Goal: Information Seeking & Learning: Learn about a topic

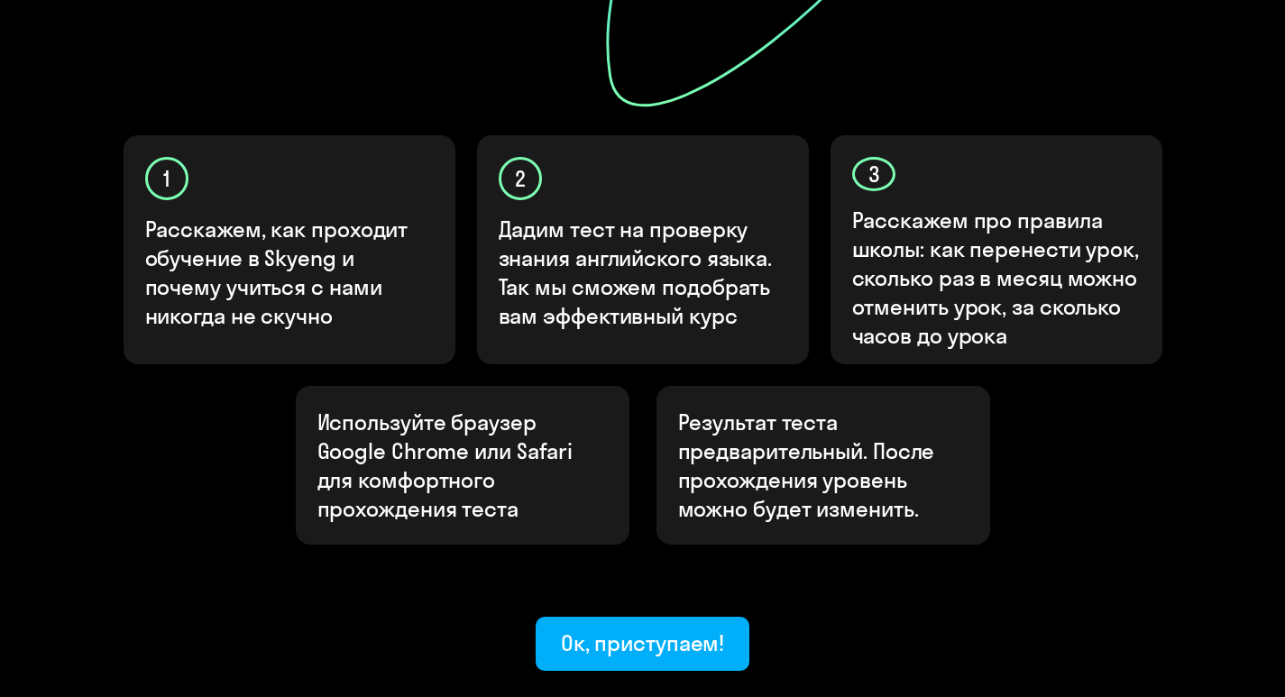
scroll to position [605, 0]
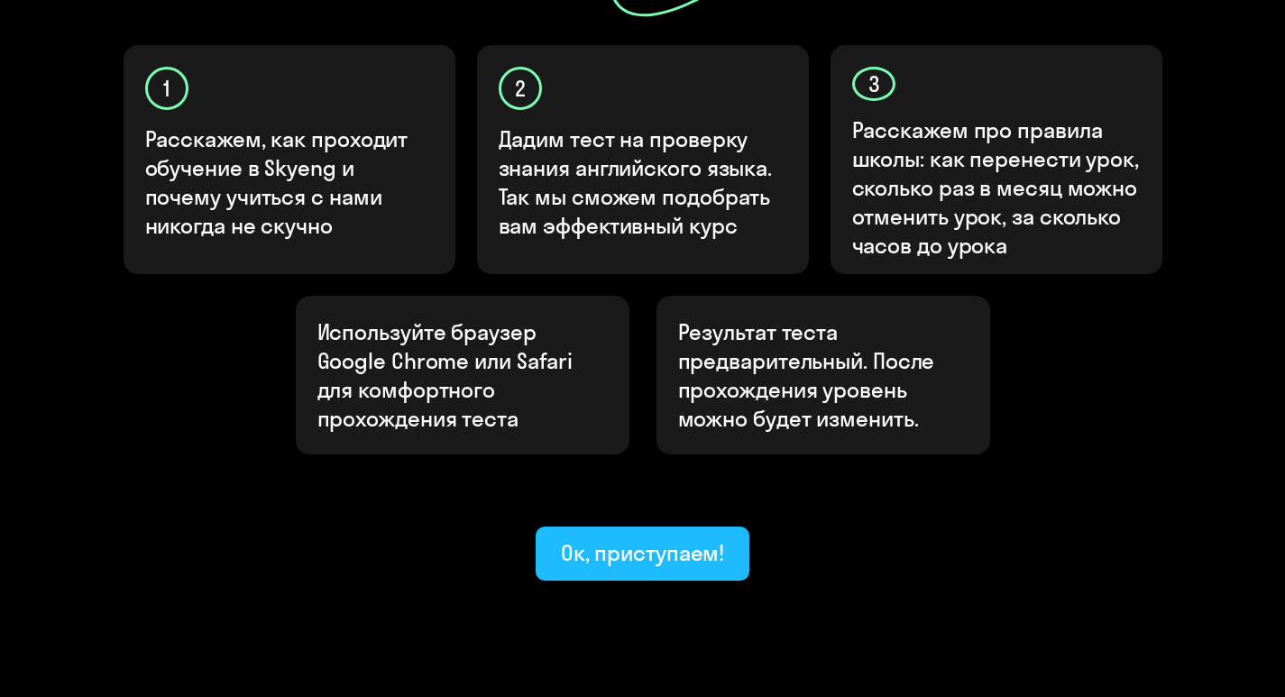
click at [633, 538] on div "Ок, приступаем!" at bounding box center [643, 552] width 164 height 29
click at [633, 492] on div "Узнайте ваш уровень английского, чтобы начать обучение в [GEOGRAPHIC_DATA] Узна…" at bounding box center [642, 77] width 1285 height 1365
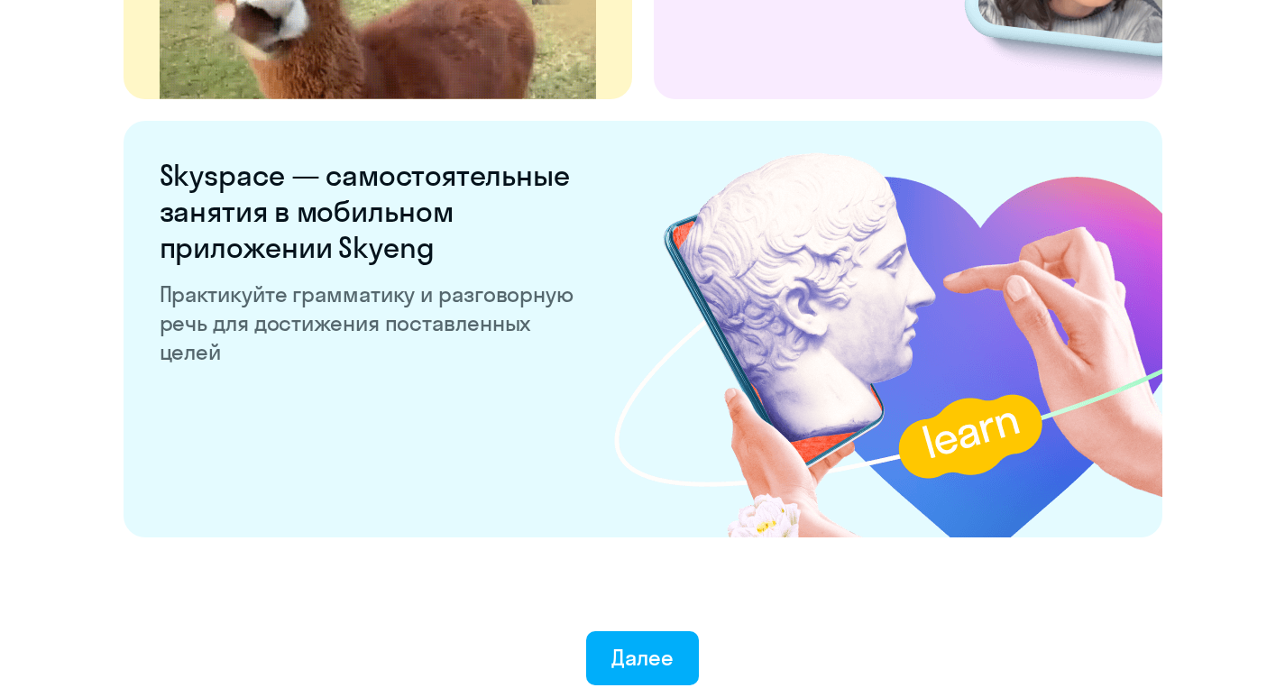
scroll to position [3482, 0]
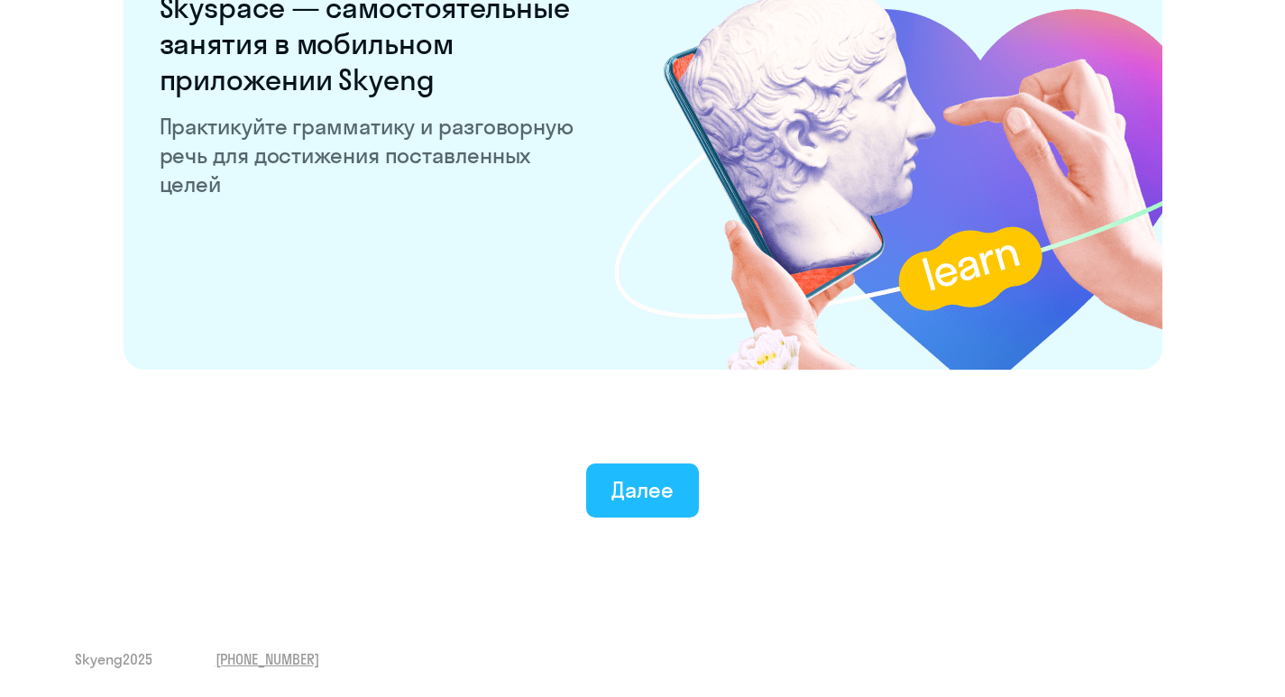
click at [636, 490] on div "Далее" at bounding box center [642, 489] width 62 height 29
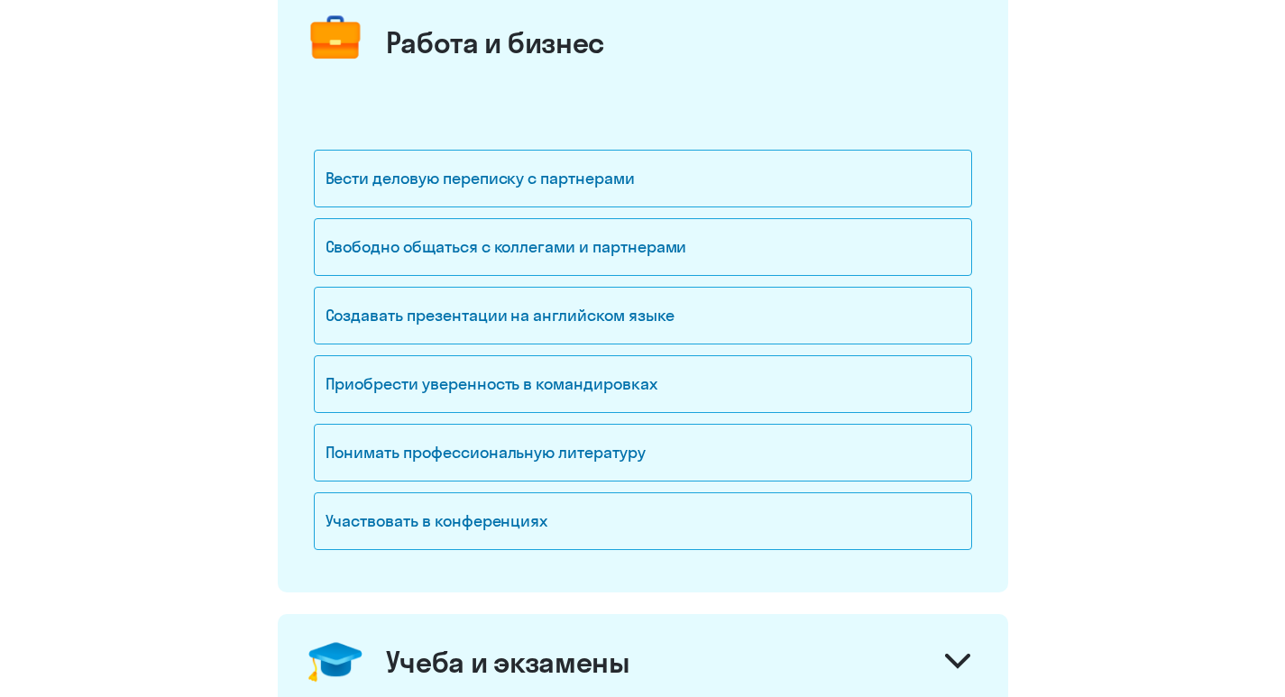
scroll to position [270, 0]
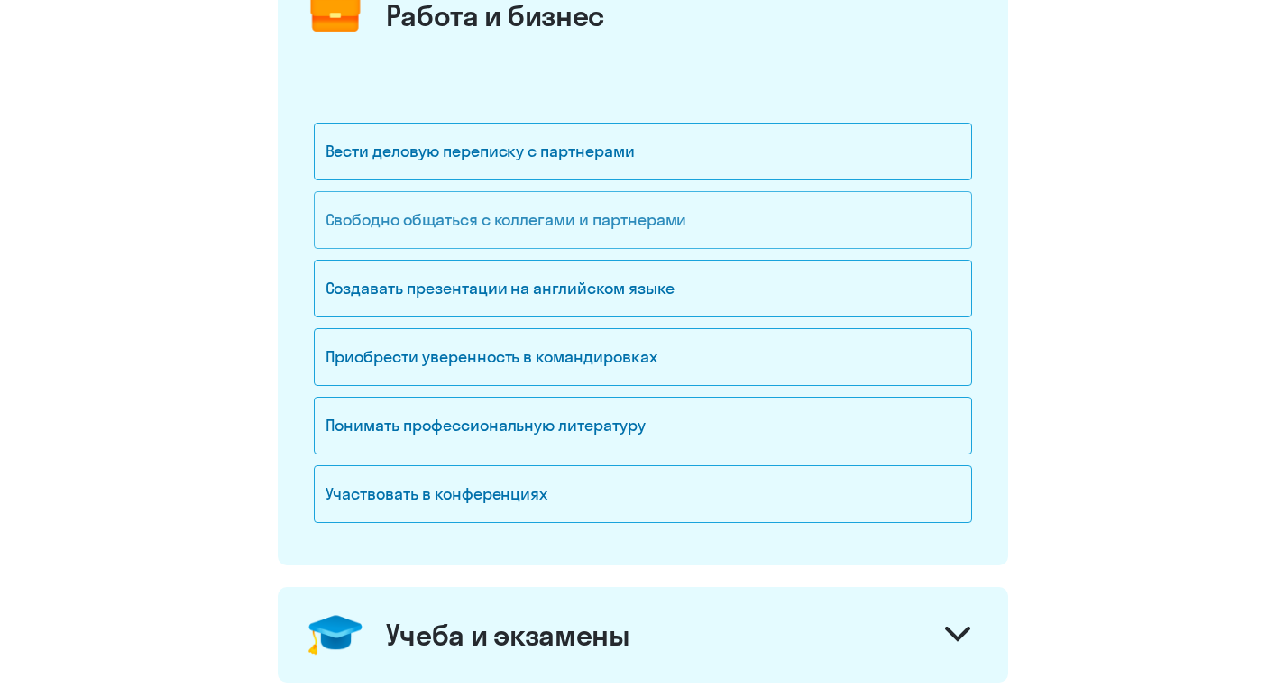
click at [593, 233] on div "Свободно общаться с коллегами и партнерами" at bounding box center [643, 220] width 658 height 58
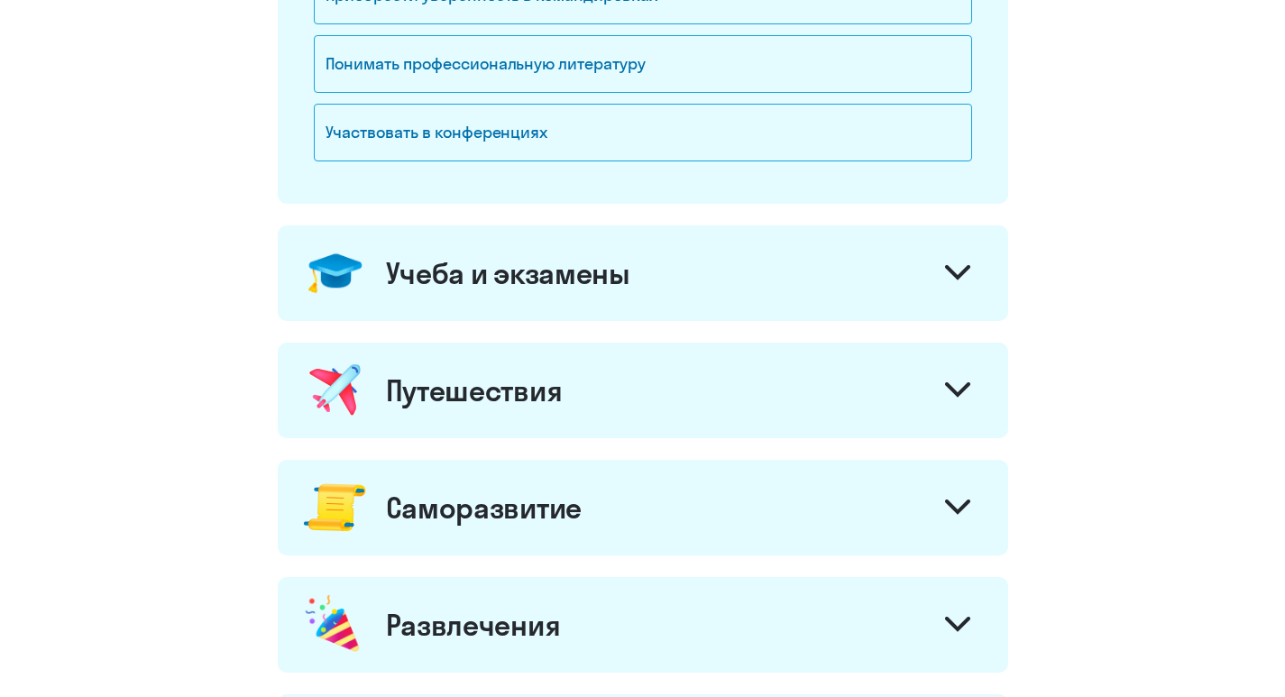
scroll to position [721, 0]
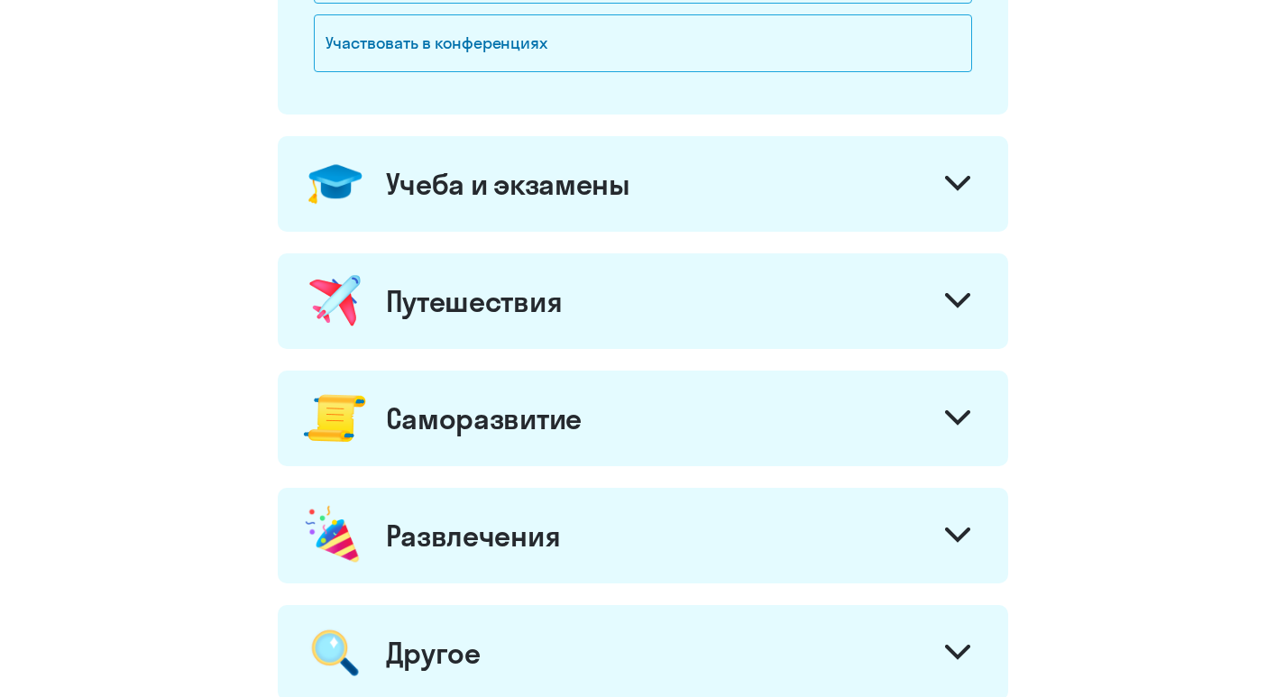
click at [617, 207] on div "Учеба и экзамены" at bounding box center [643, 184] width 730 height 96
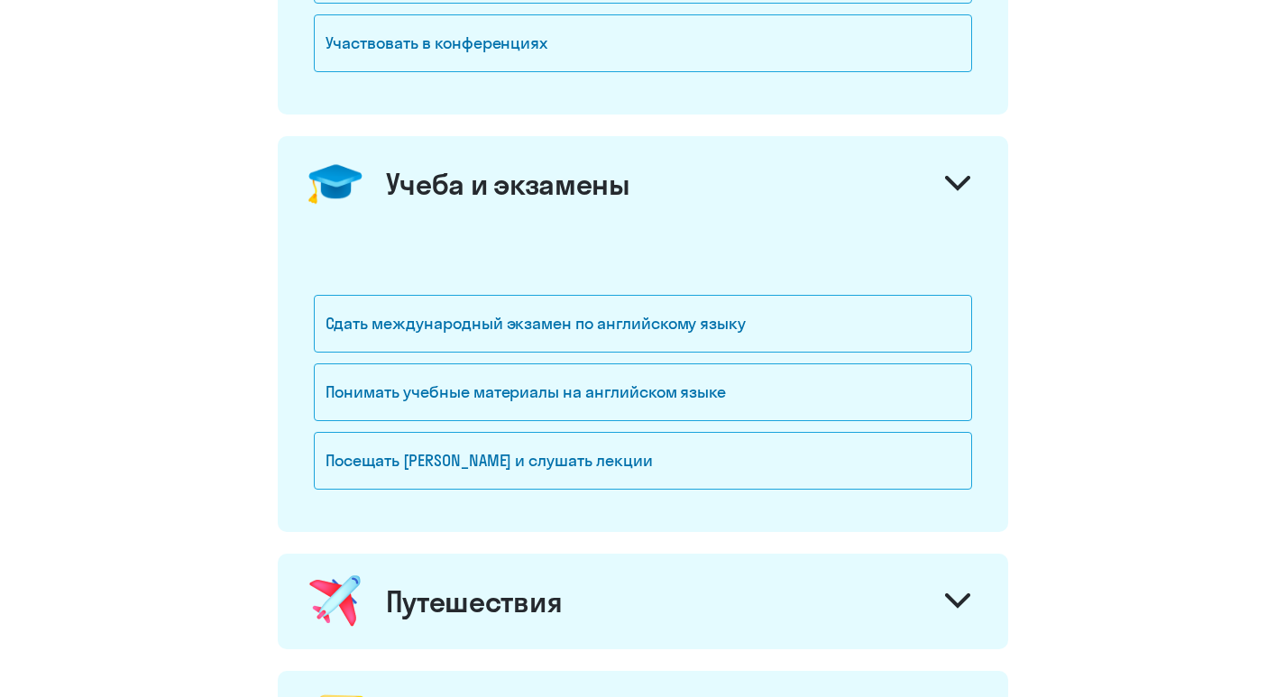
click at [617, 207] on div "Учеба и экзамены" at bounding box center [643, 184] width 730 height 96
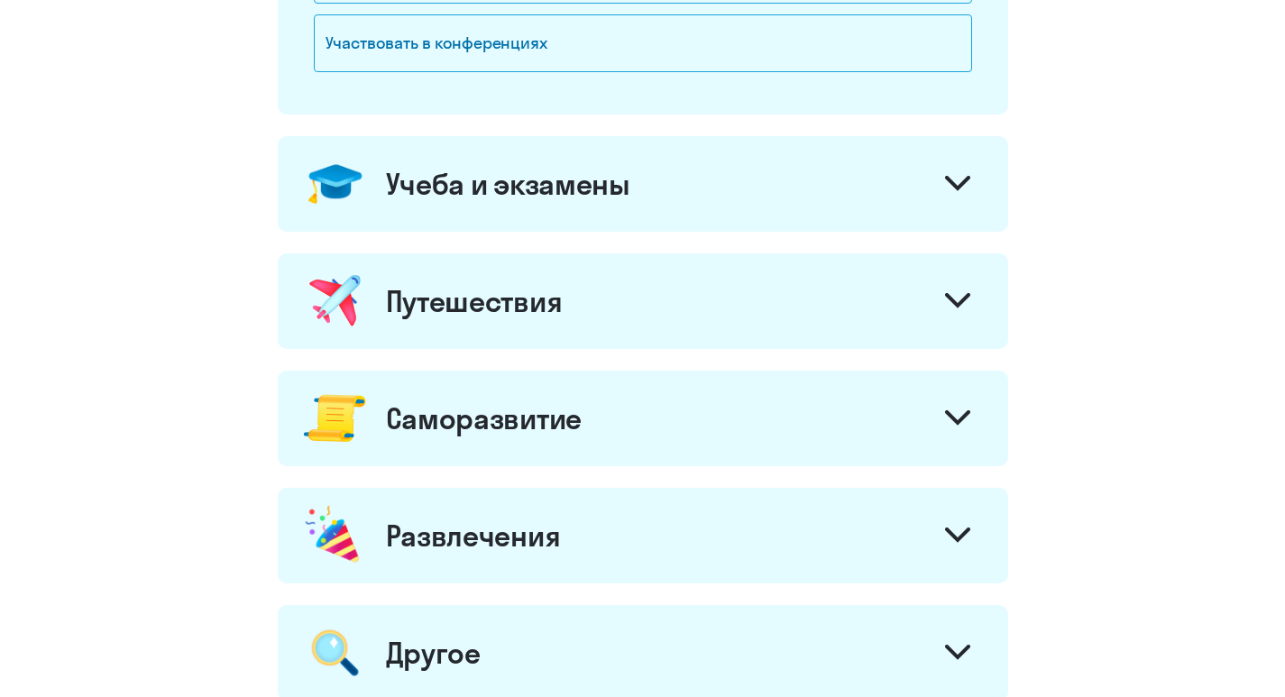
click at [596, 287] on div "Путешествия" at bounding box center [643, 301] width 730 height 96
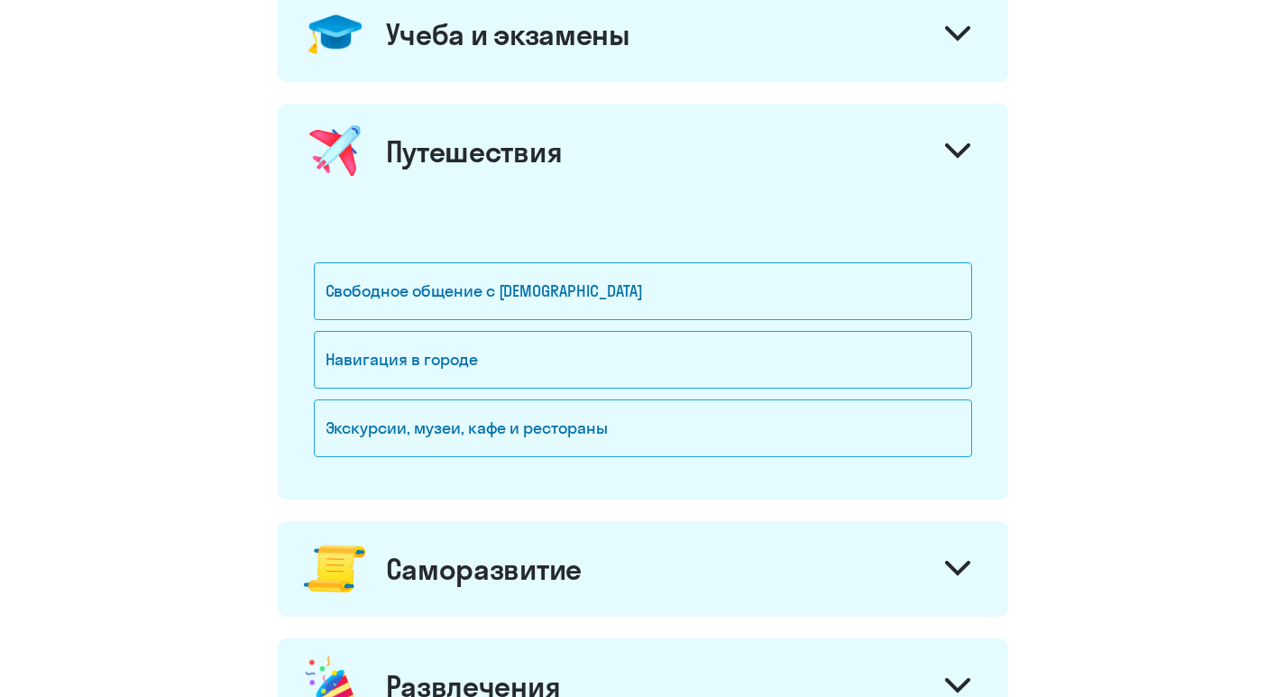
scroll to position [902, 0]
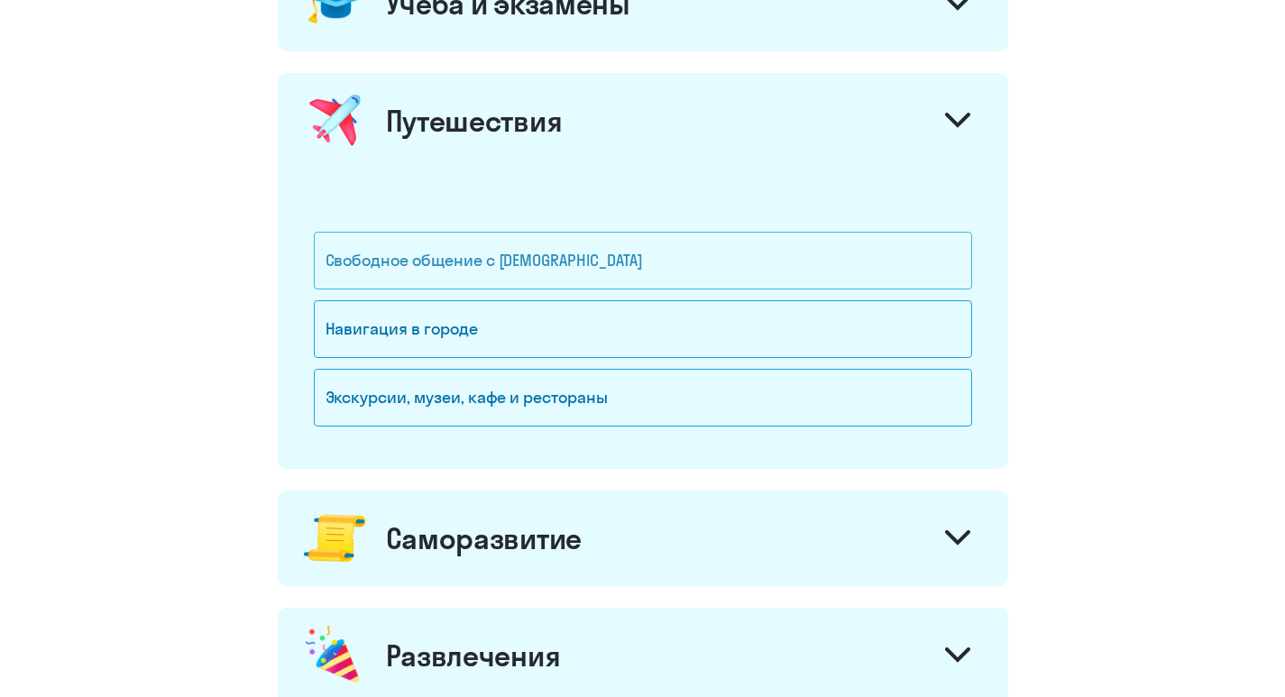
click at [520, 264] on div "Свободное общение с [DEMOGRAPHIC_DATA]" at bounding box center [643, 261] width 658 height 58
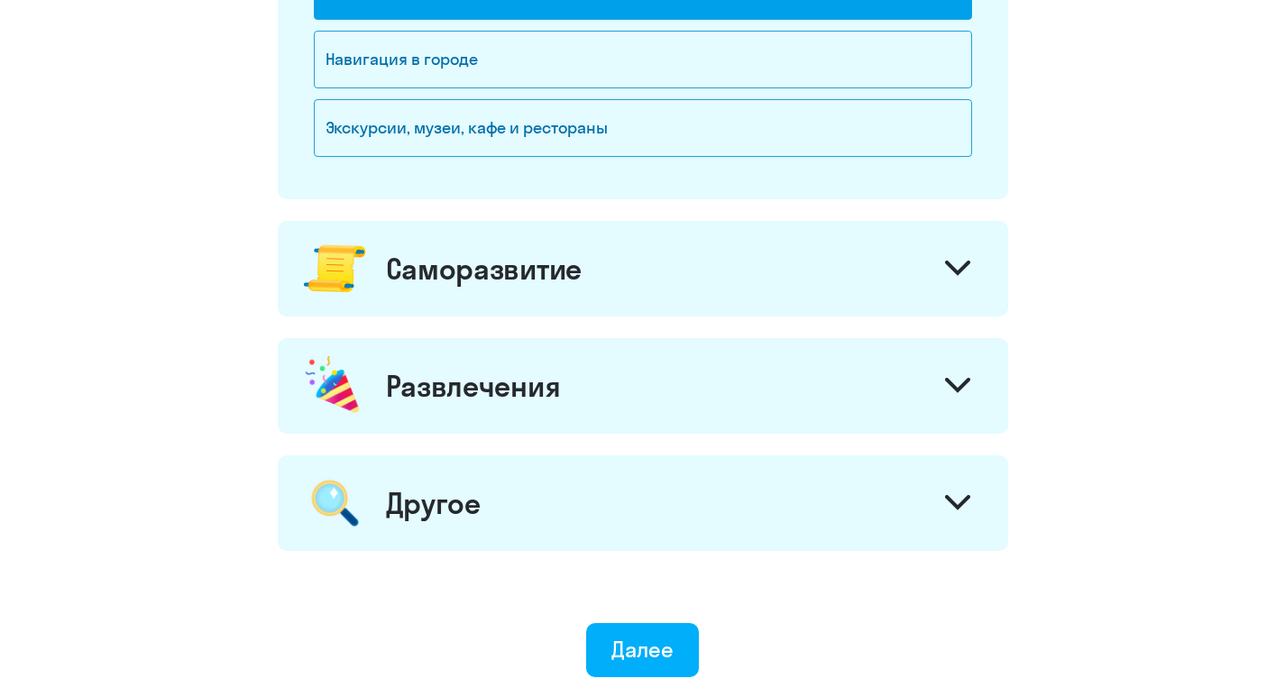
scroll to position [1172, 0]
click at [547, 271] on div "Саморазвитие" at bounding box center [484, 268] width 196 height 36
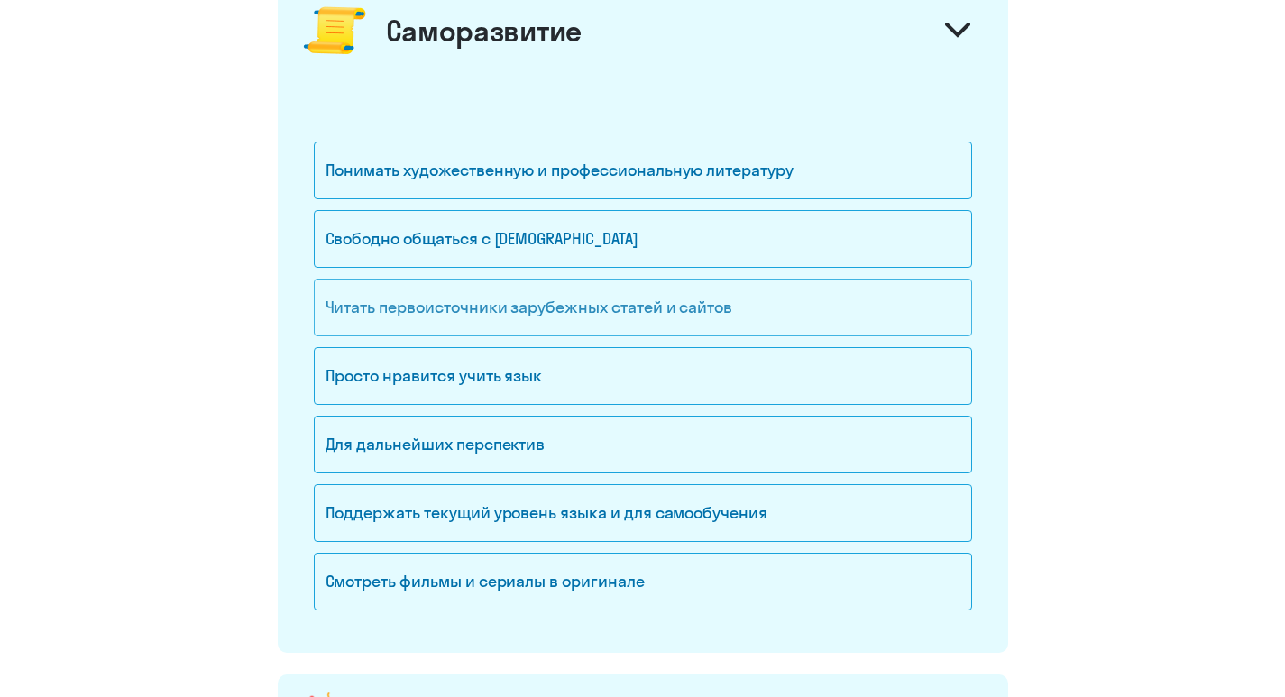
scroll to position [1442, 0]
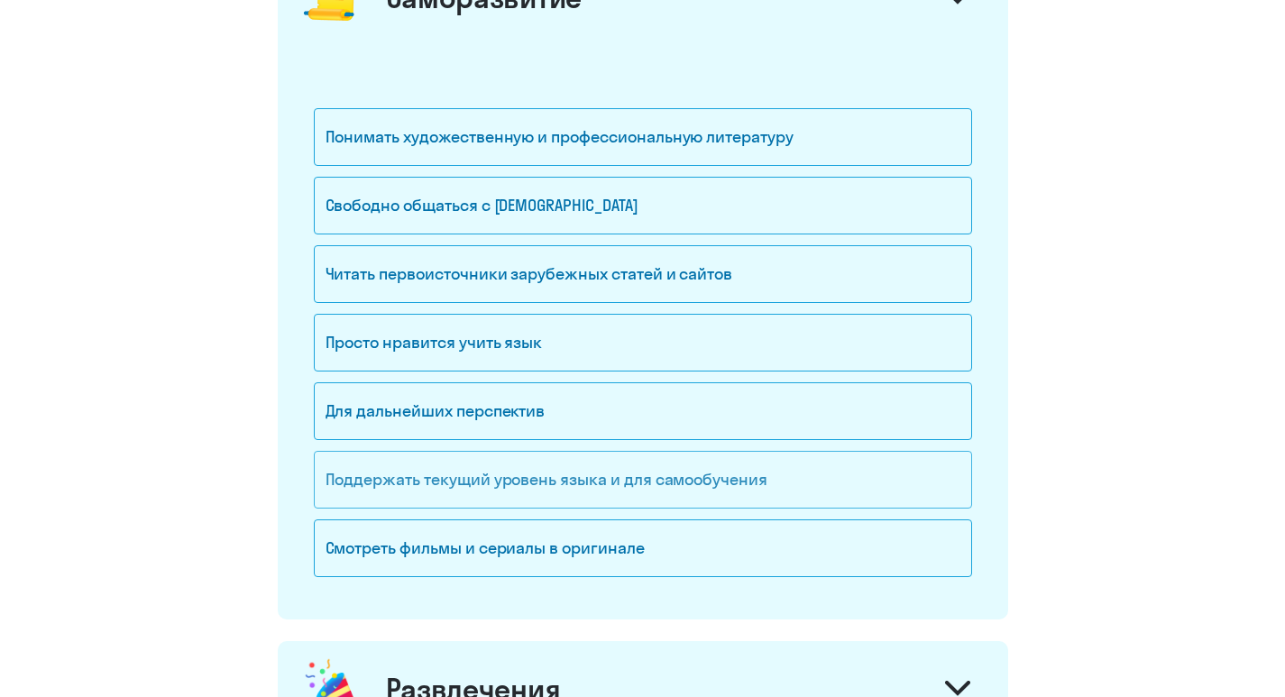
click at [568, 482] on div "Поддержать текущий уровень языка и для cамообучения" at bounding box center [643, 480] width 658 height 58
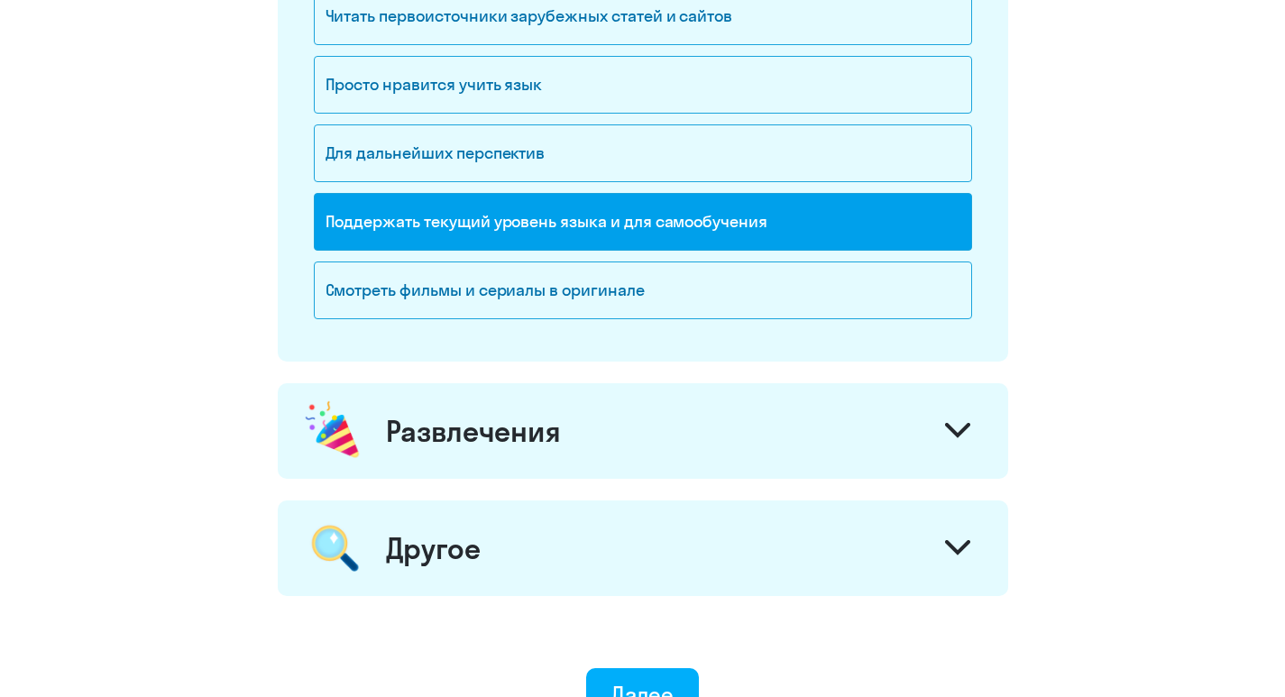
scroll to position [1713, 0]
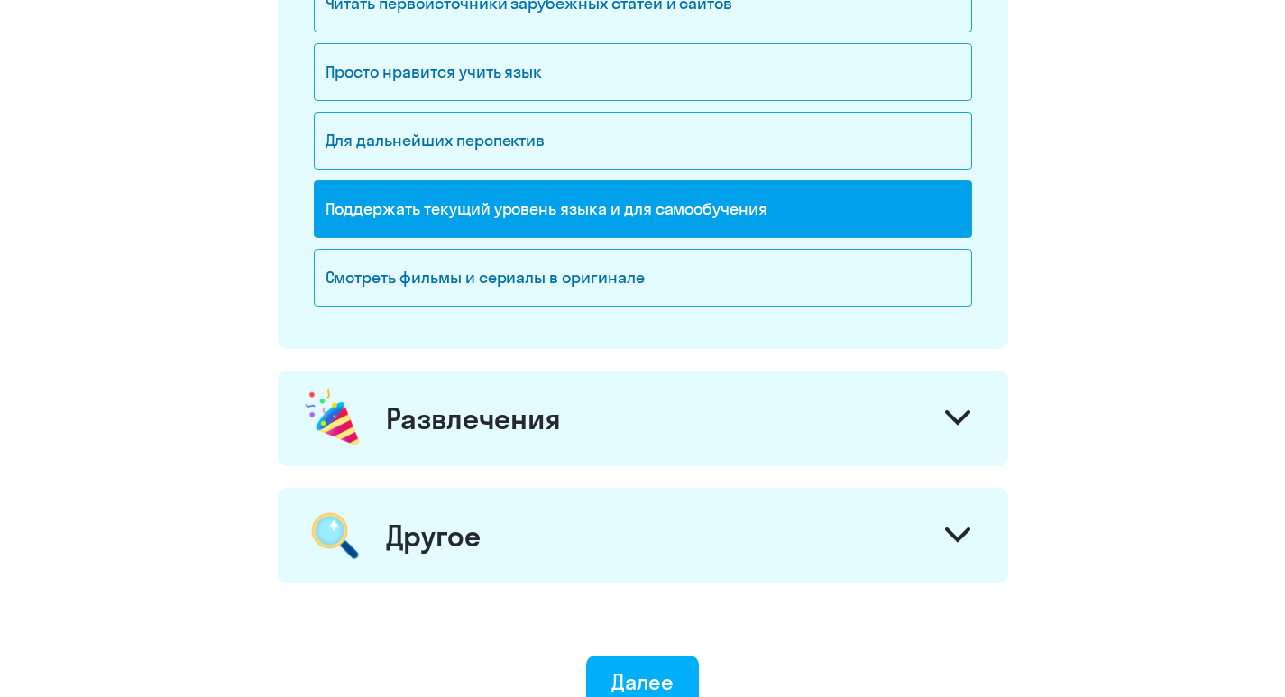
click at [565, 418] on div "Развлечения" at bounding box center [643, 419] width 730 height 96
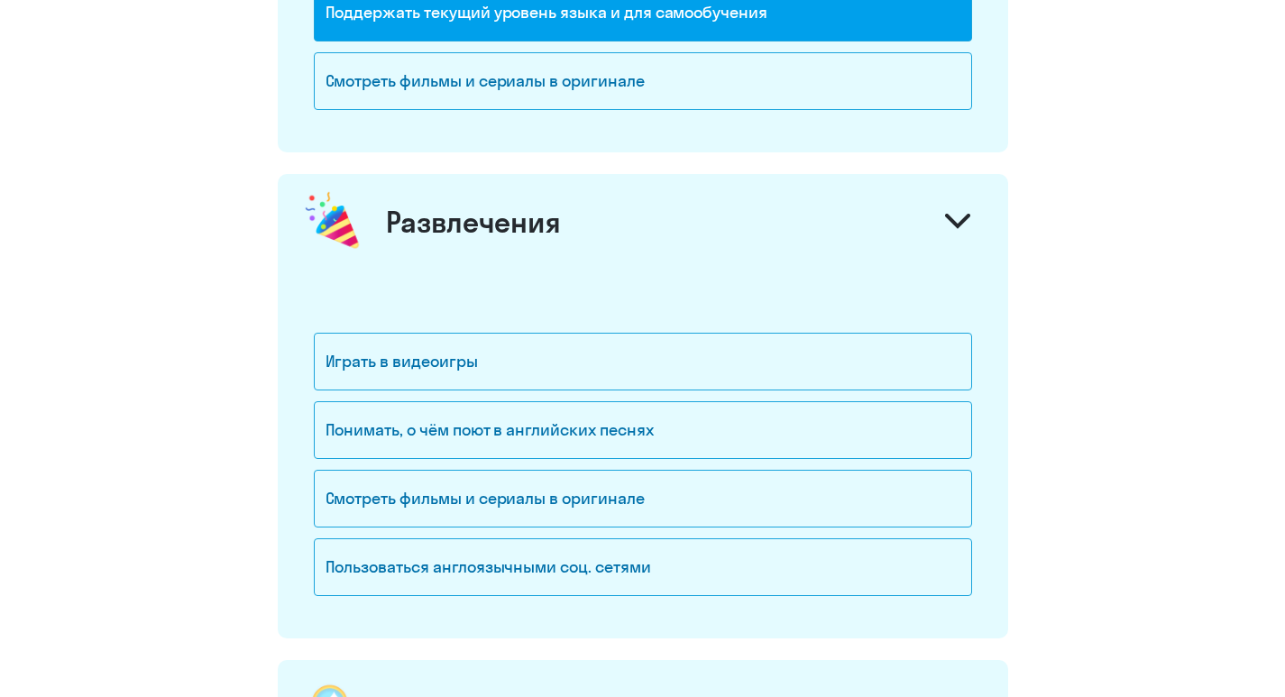
scroll to position [1983, 0]
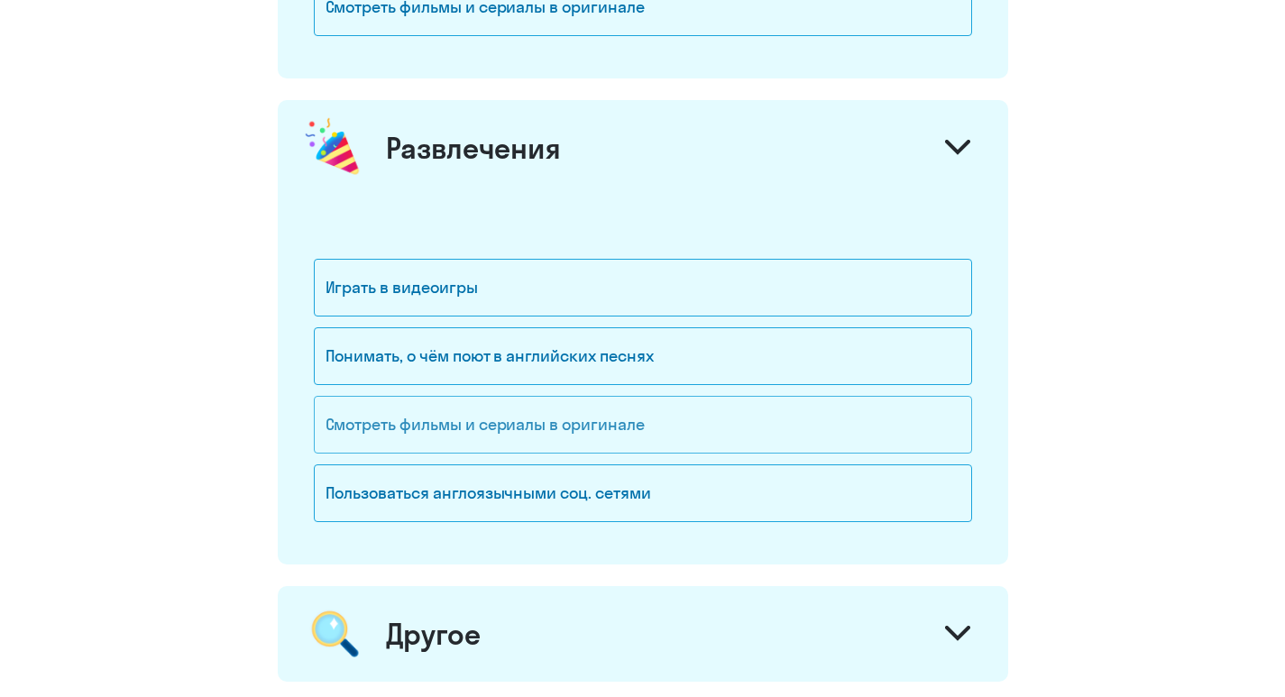
click at [595, 433] on div "Смотреть фильмы и сериалы в оригинале" at bounding box center [643, 425] width 658 height 58
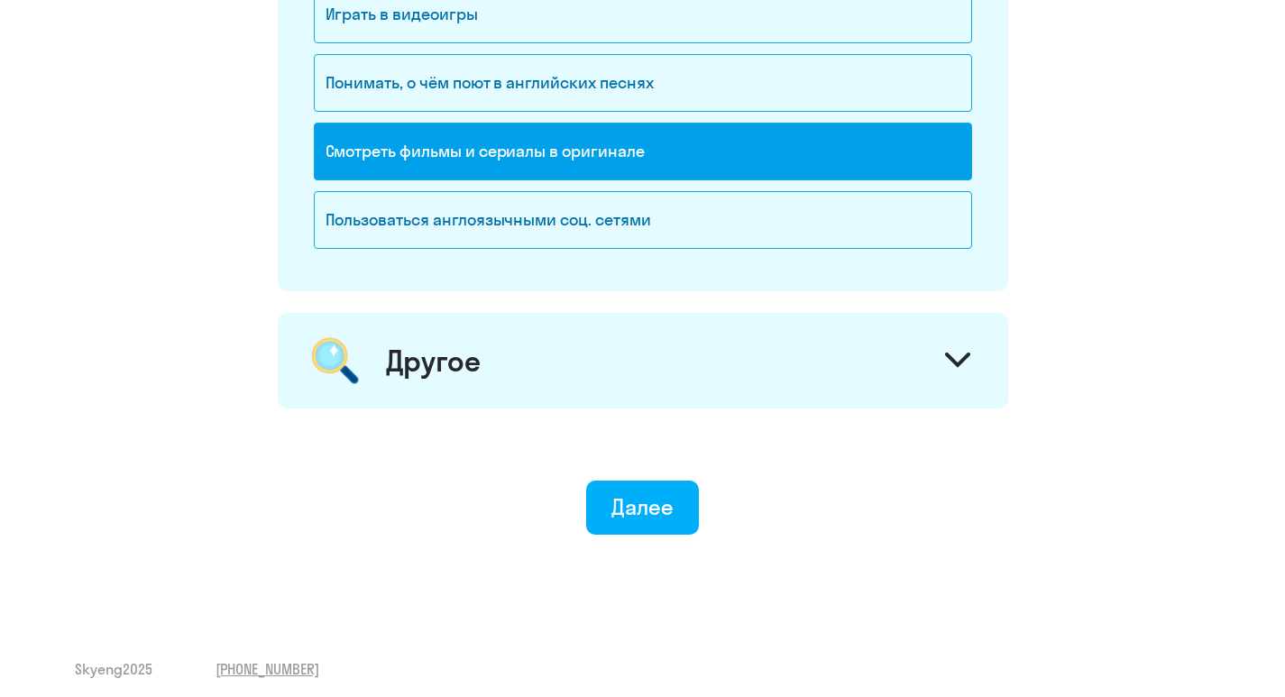
scroll to position [2266, 0]
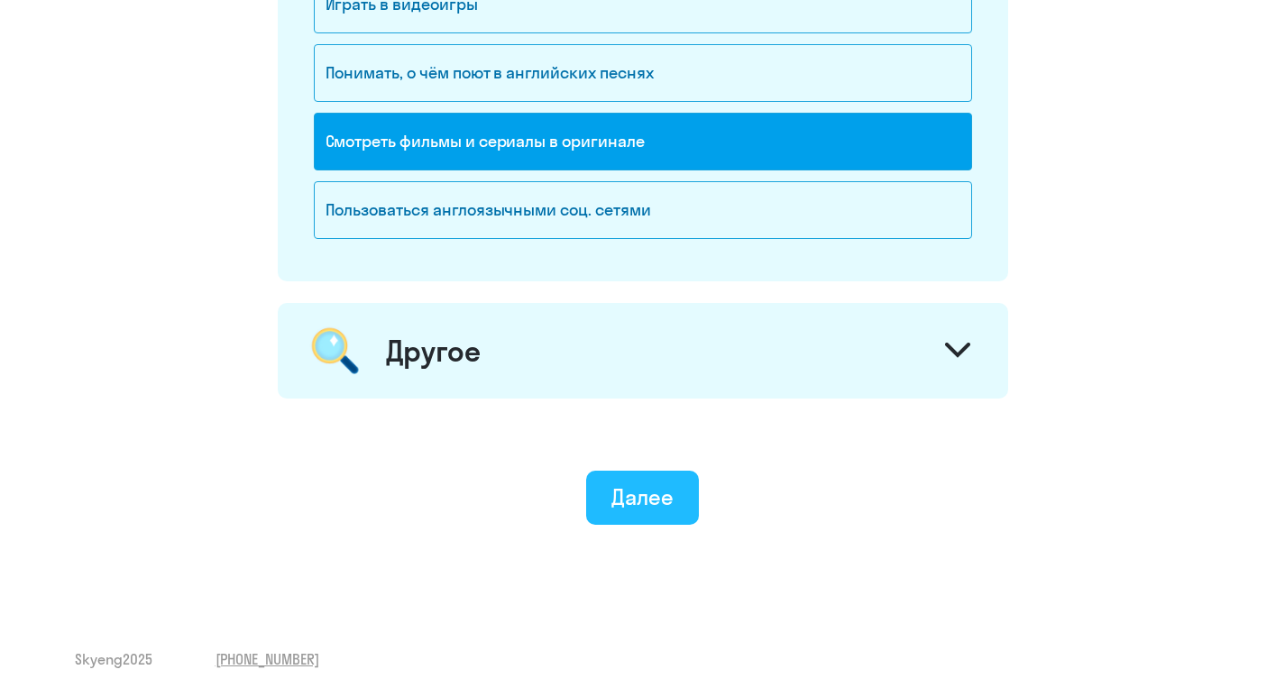
click at [649, 486] on div "Далее" at bounding box center [642, 496] width 62 height 29
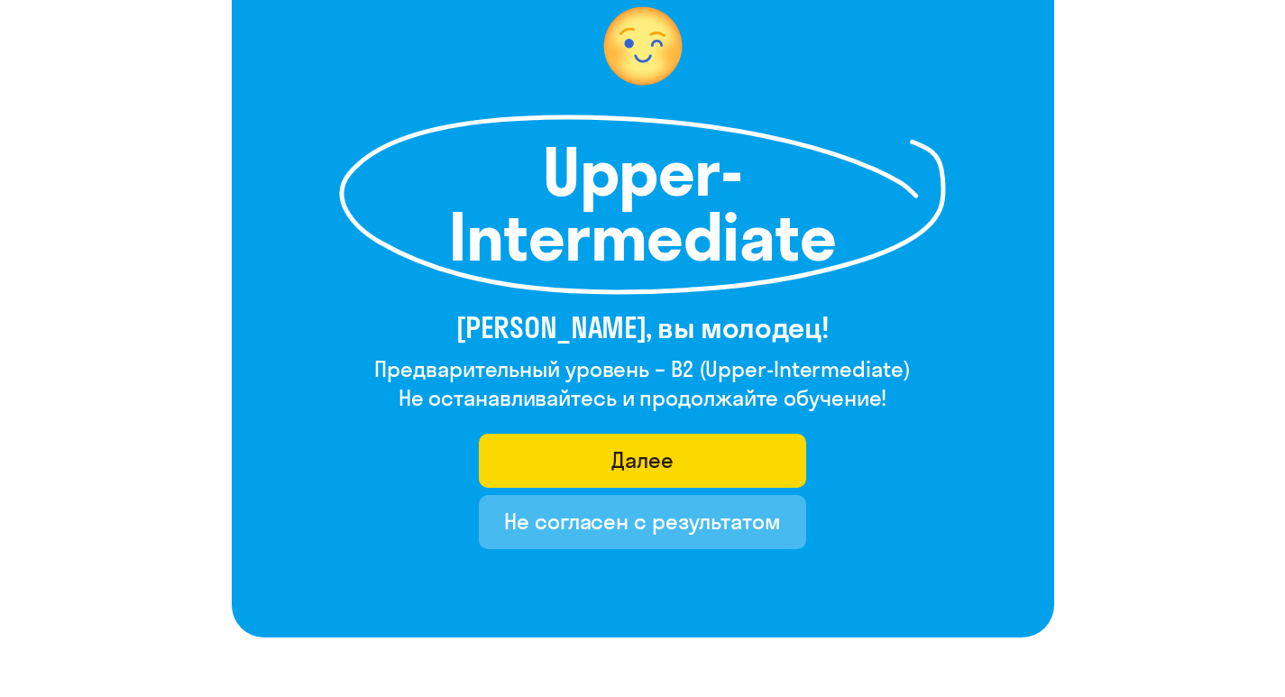
scroll to position [180, 0]
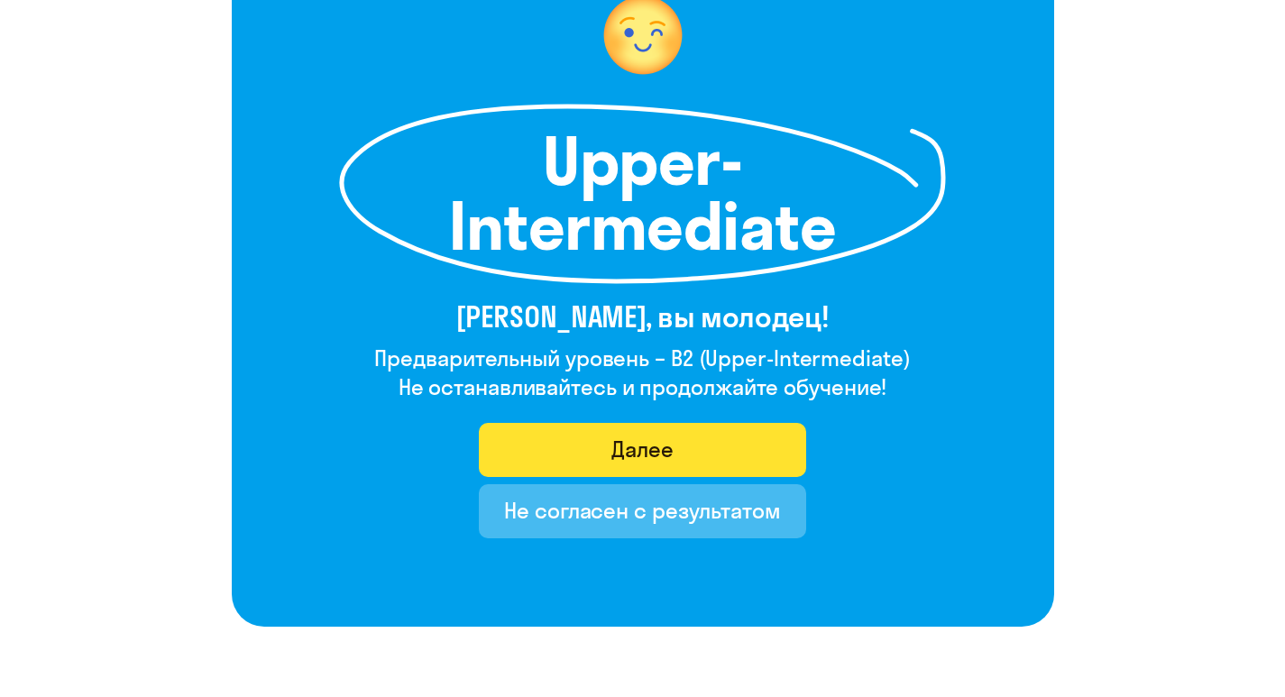
click at [651, 446] on div "Далее" at bounding box center [642, 449] width 62 height 29
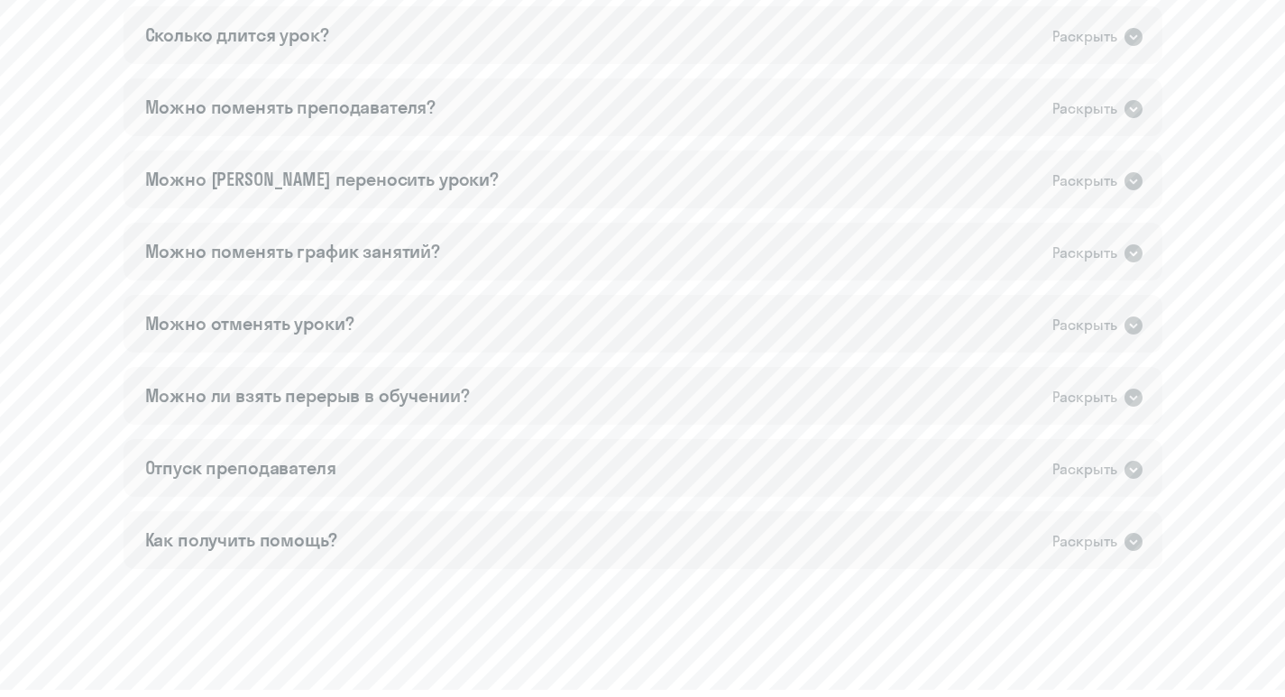
scroll to position [1172, 0]
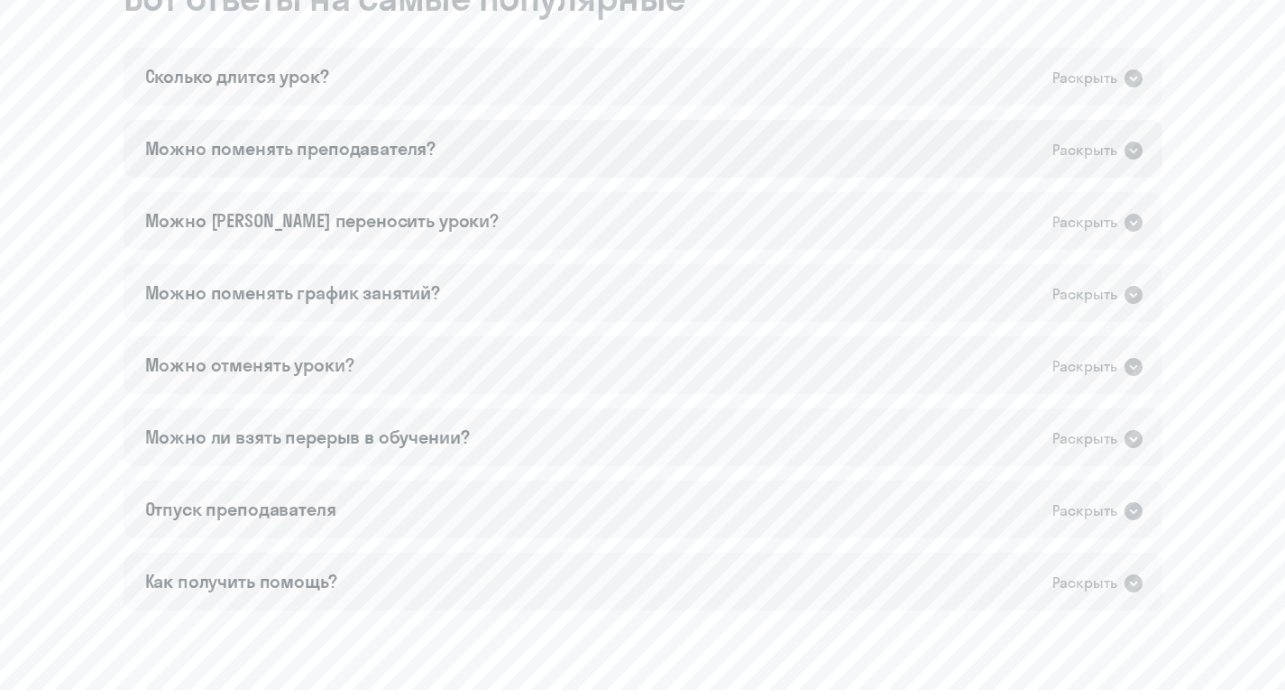
click at [382, 157] on div "Можно поменять преподавателя?" at bounding box center [290, 148] width 291 height 25
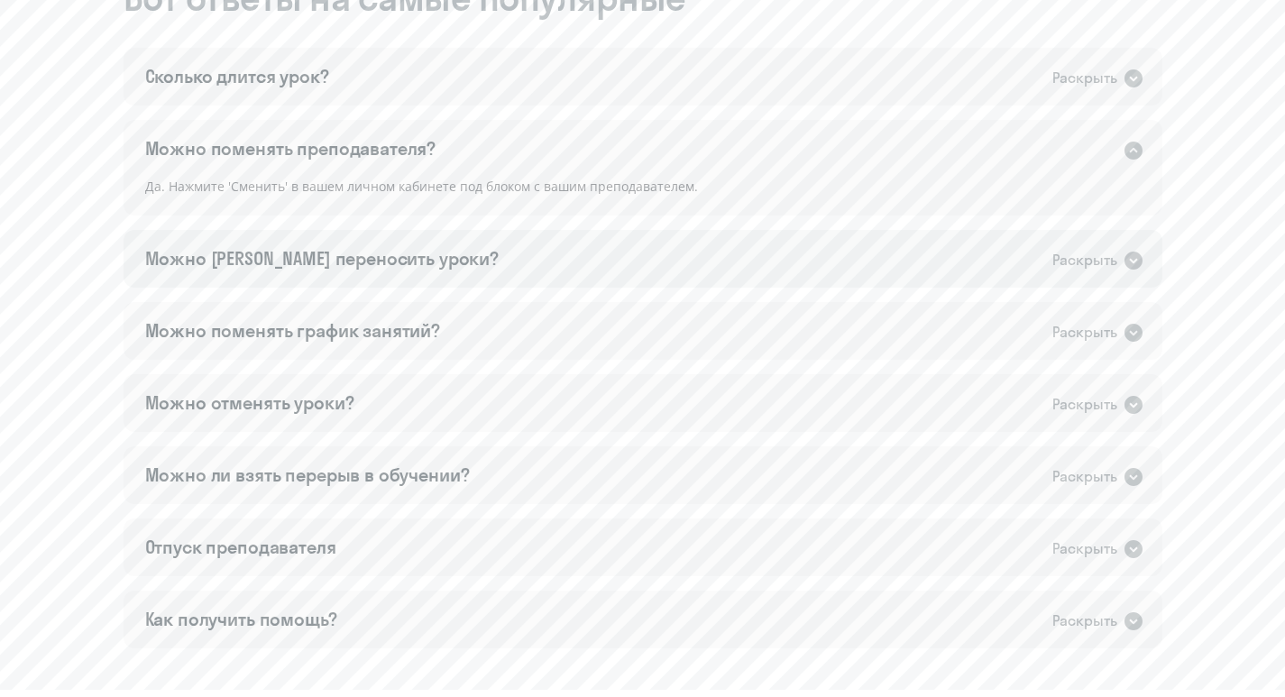
click at [416, 262] on div "Можно [PERSON_NAME] переносить уроки? Раскрыть" at bounding box center [643, 259] width 1039 height 58
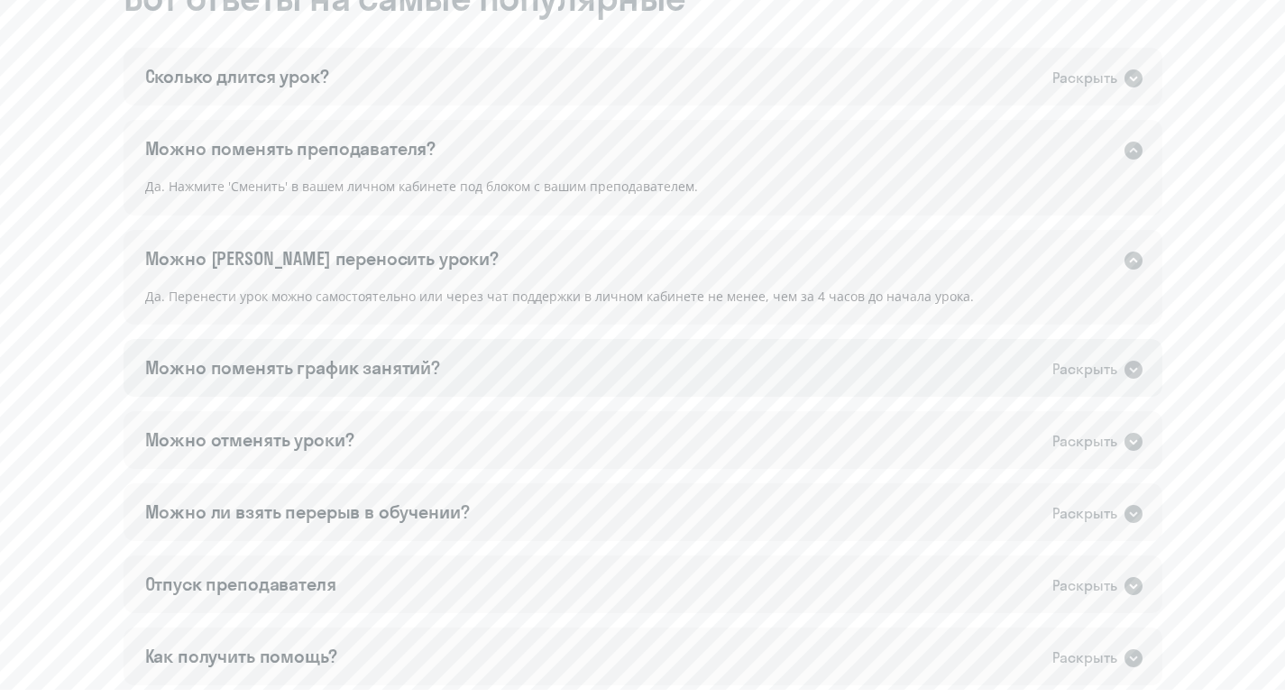
click at [541, 377] on div "Можно поменять график занятий? Раскрыть" at bounding box center [643, 368] width 1039 height 58
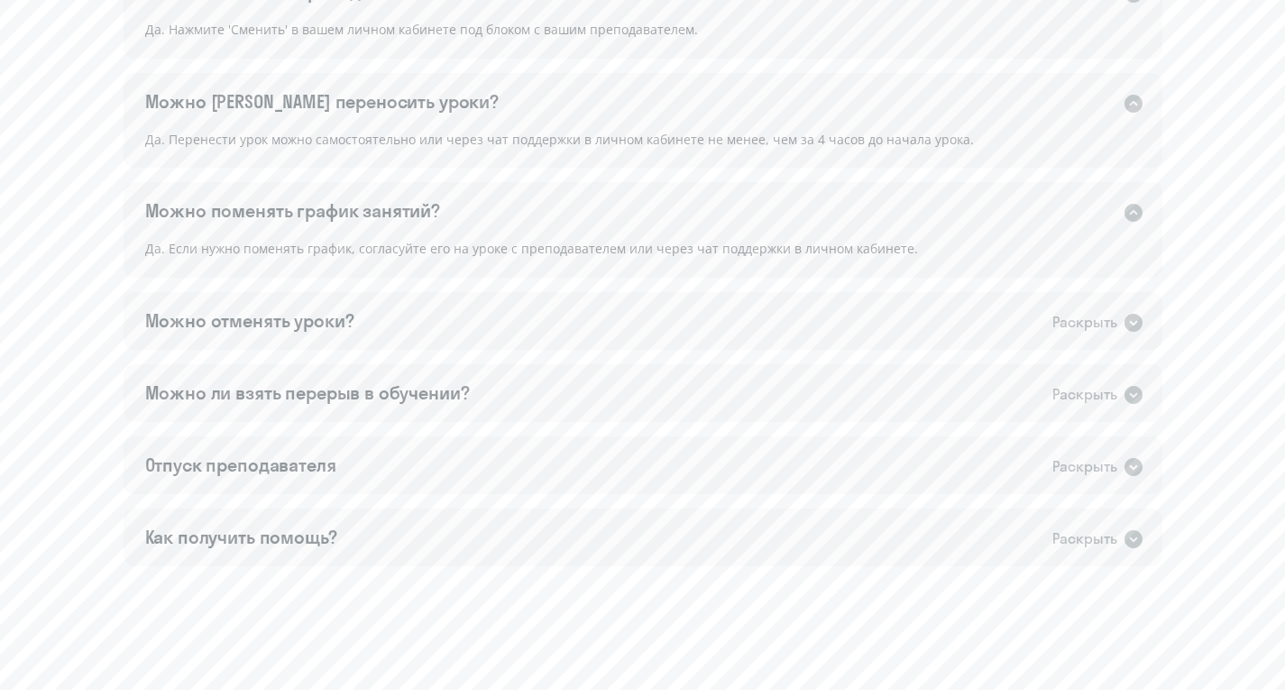
scroll to position [1352, 0]
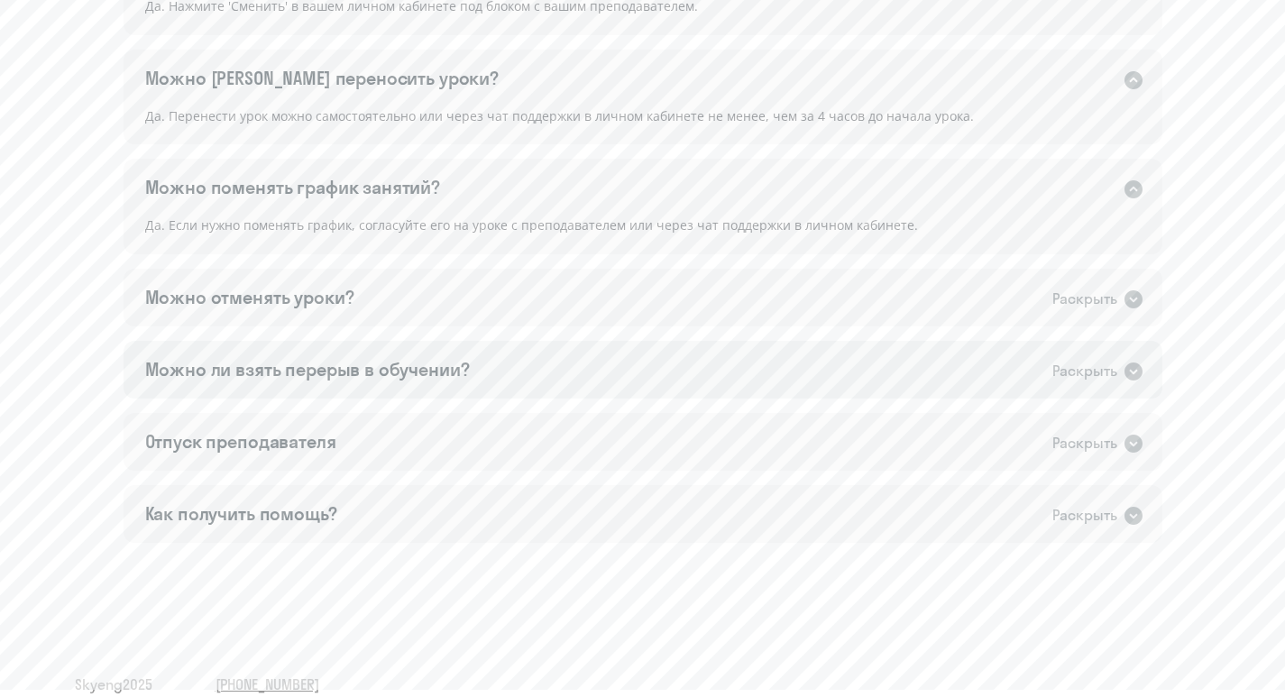
click at [542, 377] on div "Можно ли взять перерыв в обучении? Раскрыть" at bounding box center [643, 370] width 1039 height 58
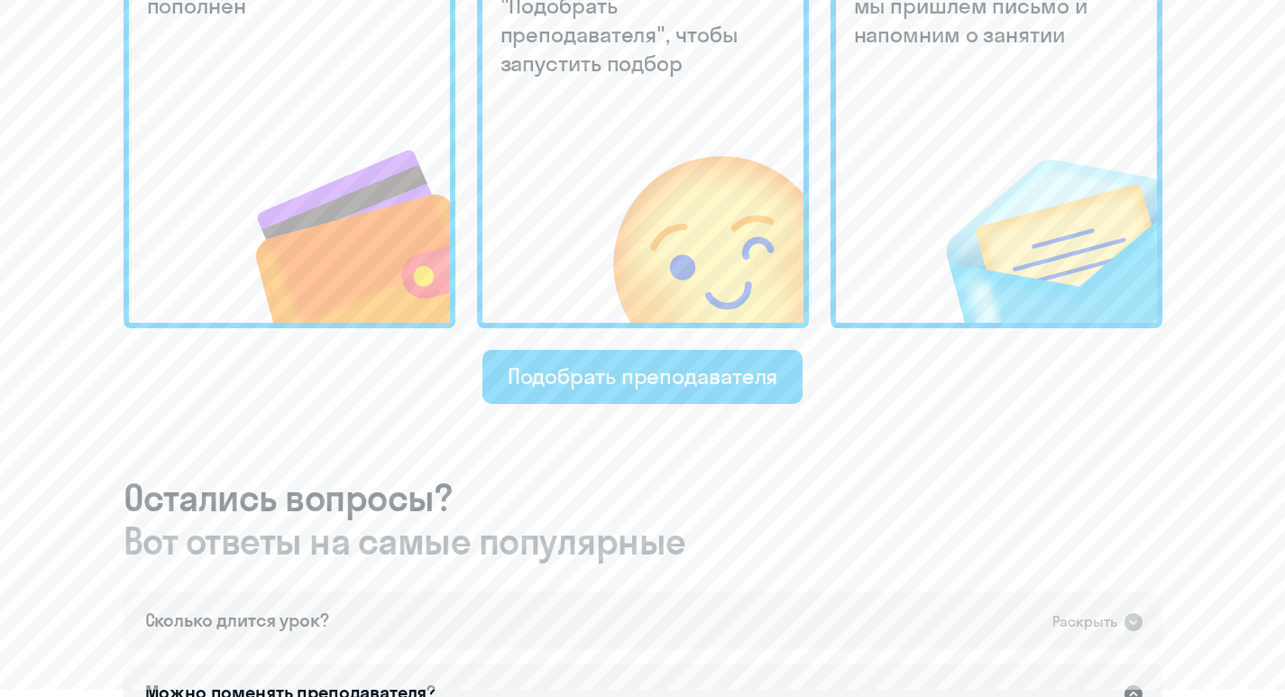
scroll to position [423, 0]
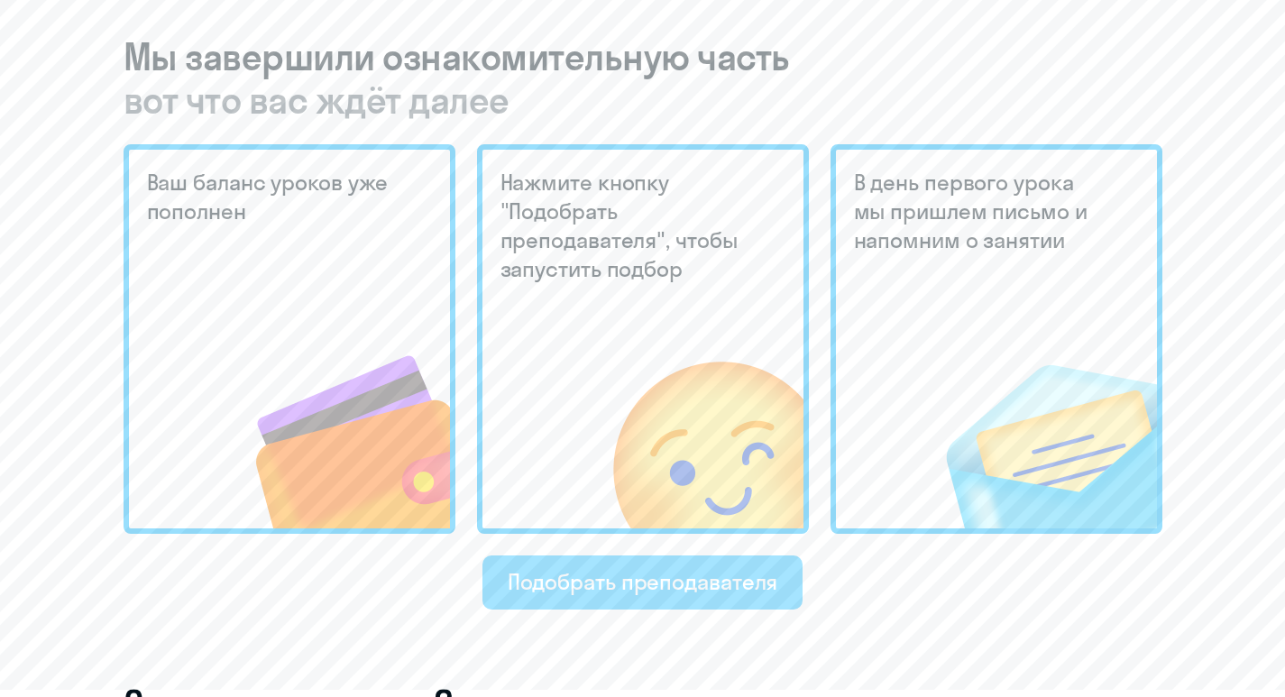
click at [691, 578] on div "Подобрать преподавателя" at bounding box center [643, 581] width 270 height 29
